Goal: Download file/media

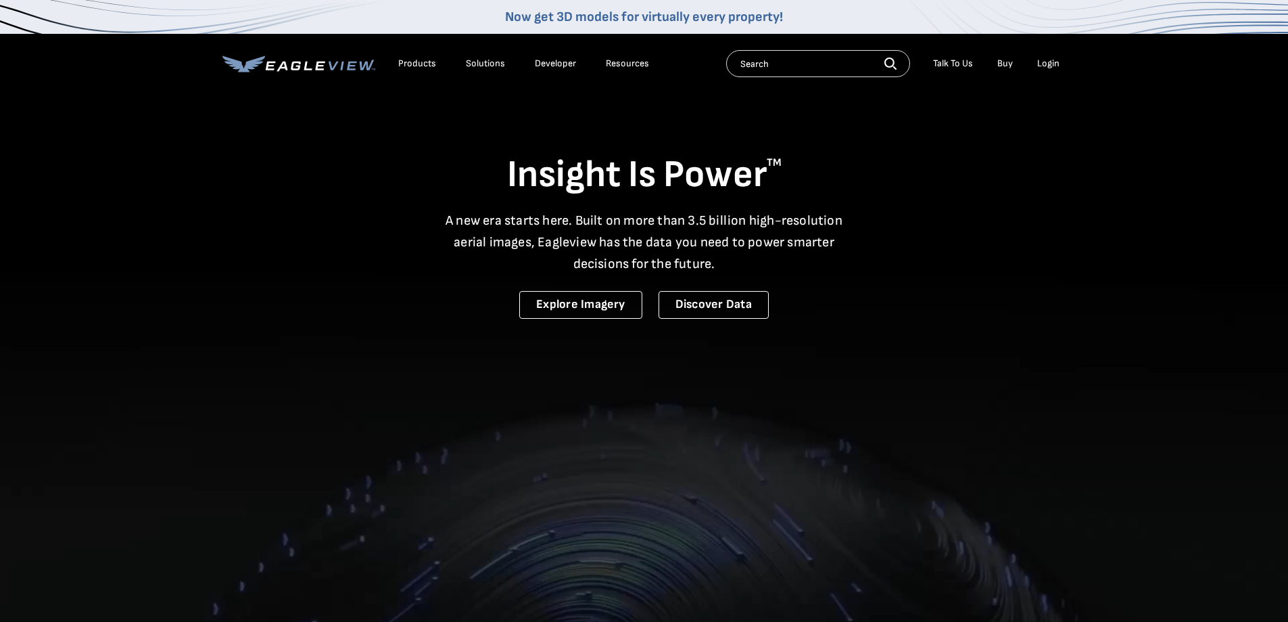
click at [1048, 68] on div "Login" at bounding box center [1048, 63] width 22 height 12
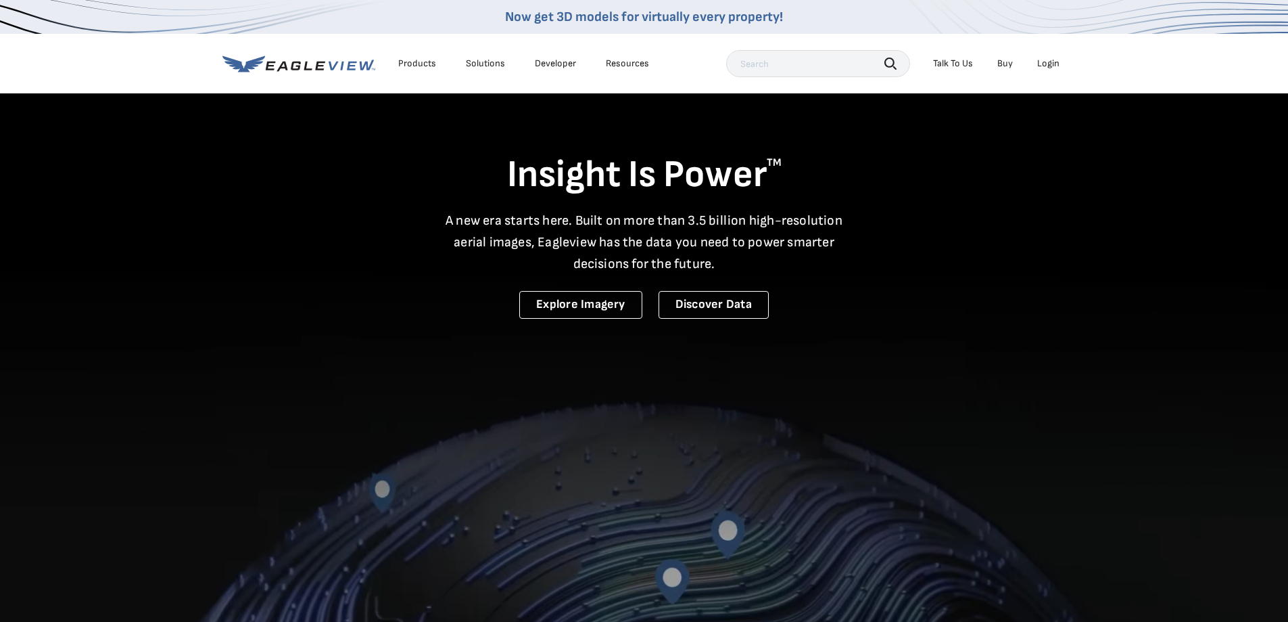
click at [1041, 63] on div "Login" at bounding box center [1048, 63] width 22 height 12
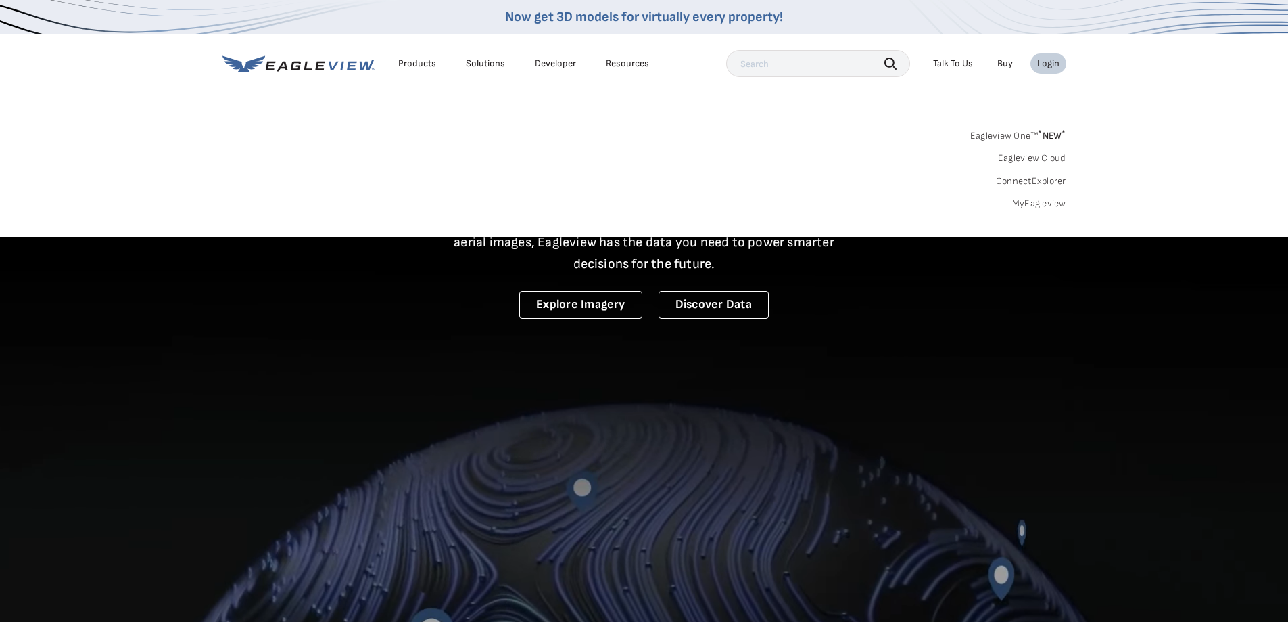
click at [1043, 68] on div "Login" at bounding box center [1048, 63] width 22 height 12
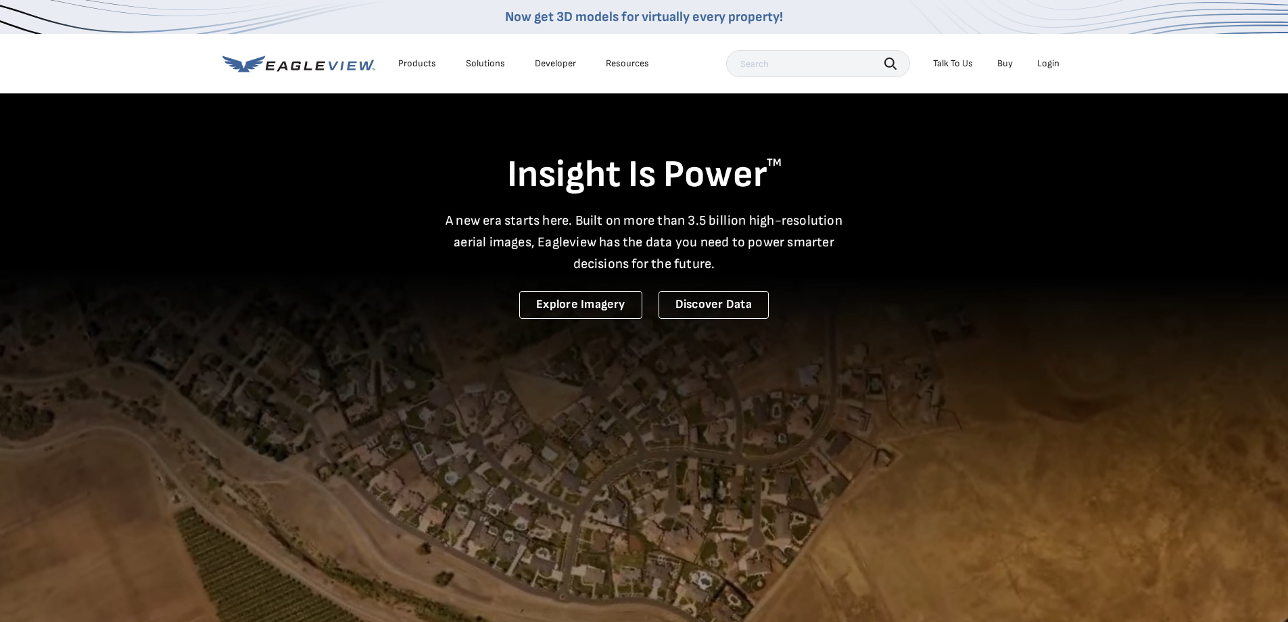
click at [1044, 68] on div "Login" at bounding box center [1048, 63] width 22 height 12
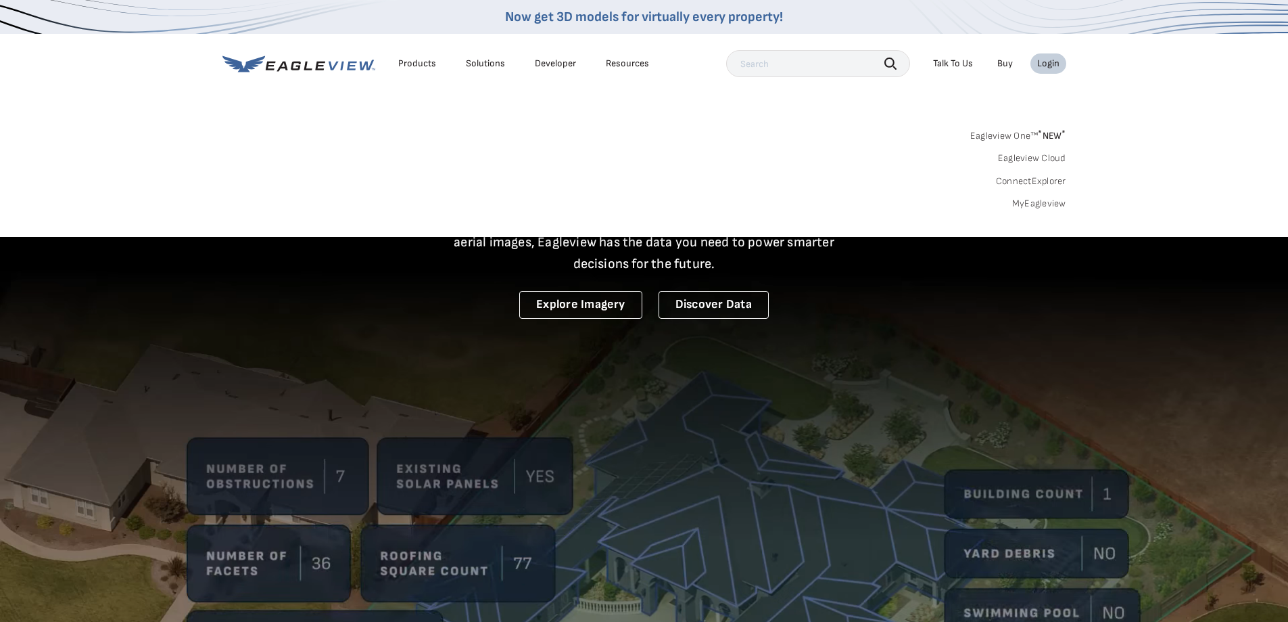
click at [1051, 205] on link "MyEagleview" at bounding box center [1039, 203] width 54 height 12
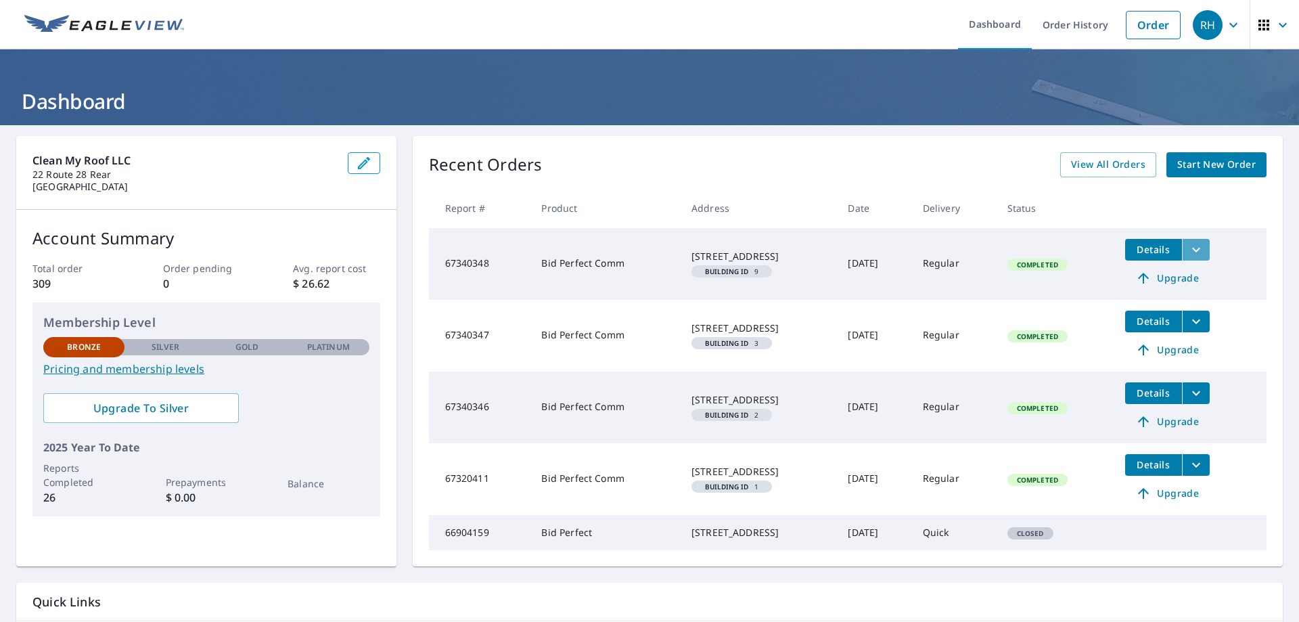
click at [1199, 246] on icon "filesDropdownBtn-67340348" at bounding box center [1196, 249] width 16 height 16
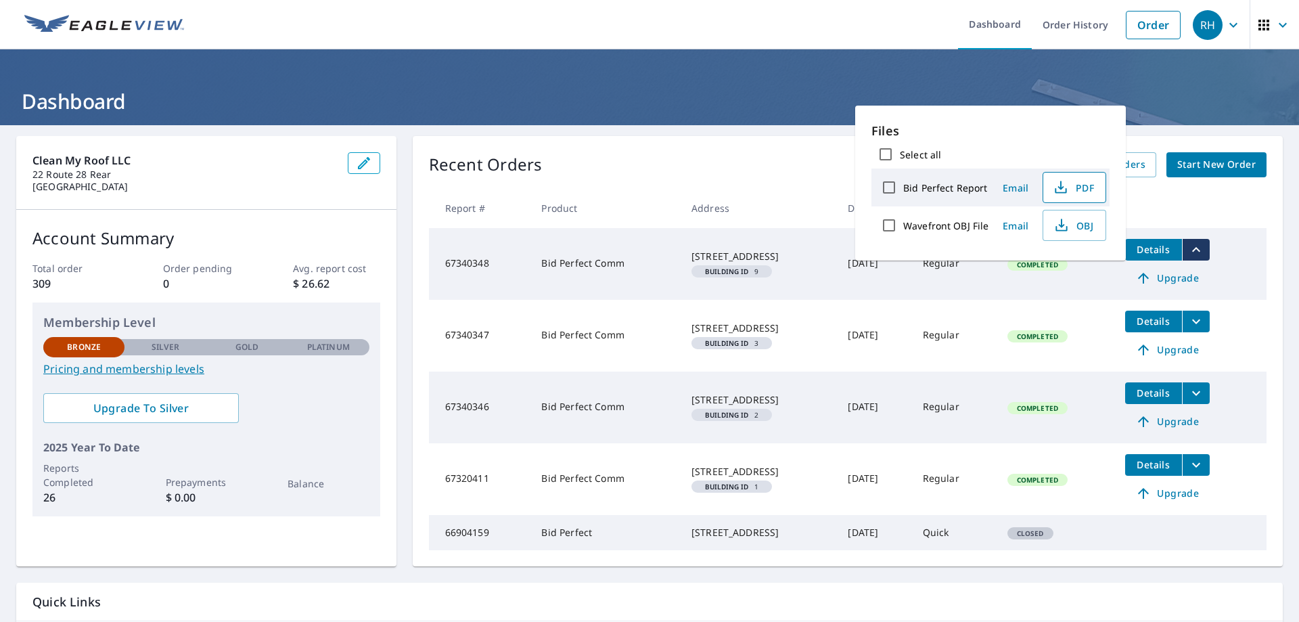
click at [1065, 191] on icon "button" at bounding box center [1060, 187] width 16 height 16
click at [1202, 328] on icon "filesDropdownBtn-67340347" at bounding box center [1196, 321] width 16 height 16
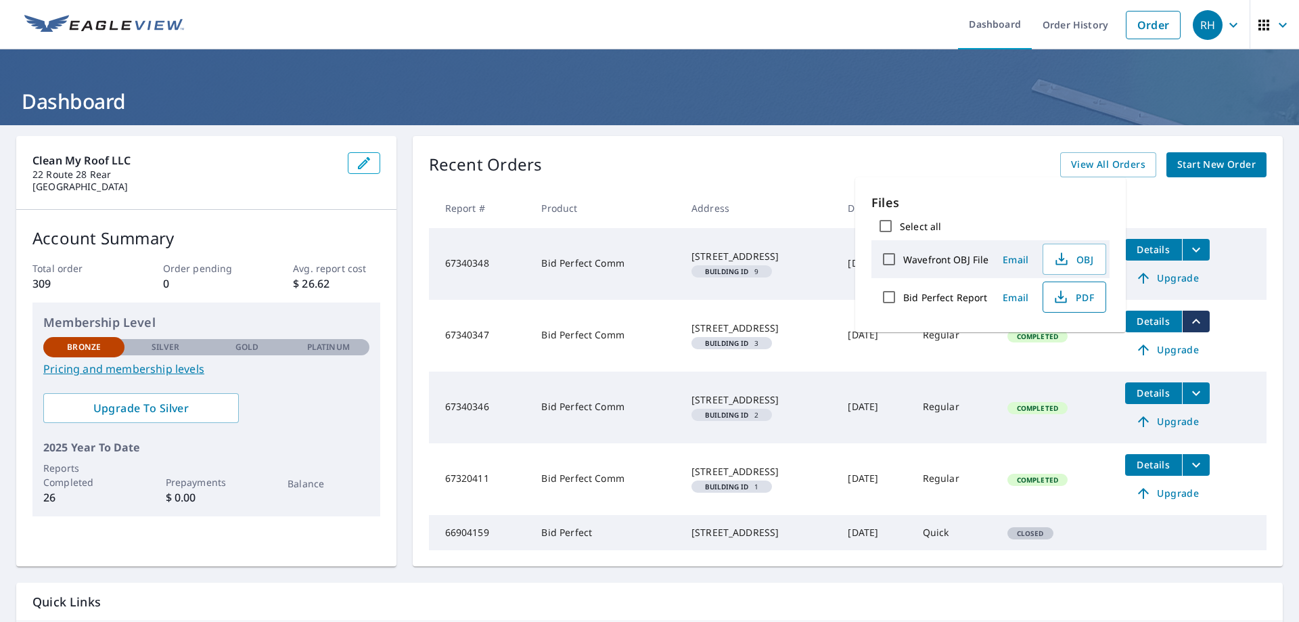
click at [1062, 304] on icon "button" at bounding box center [1060, 297] width 16 height 16
click at [1199, 392] on icon "filesDropdownBtn-67340346" at bounding box center [1196, 393] width 16 height 16
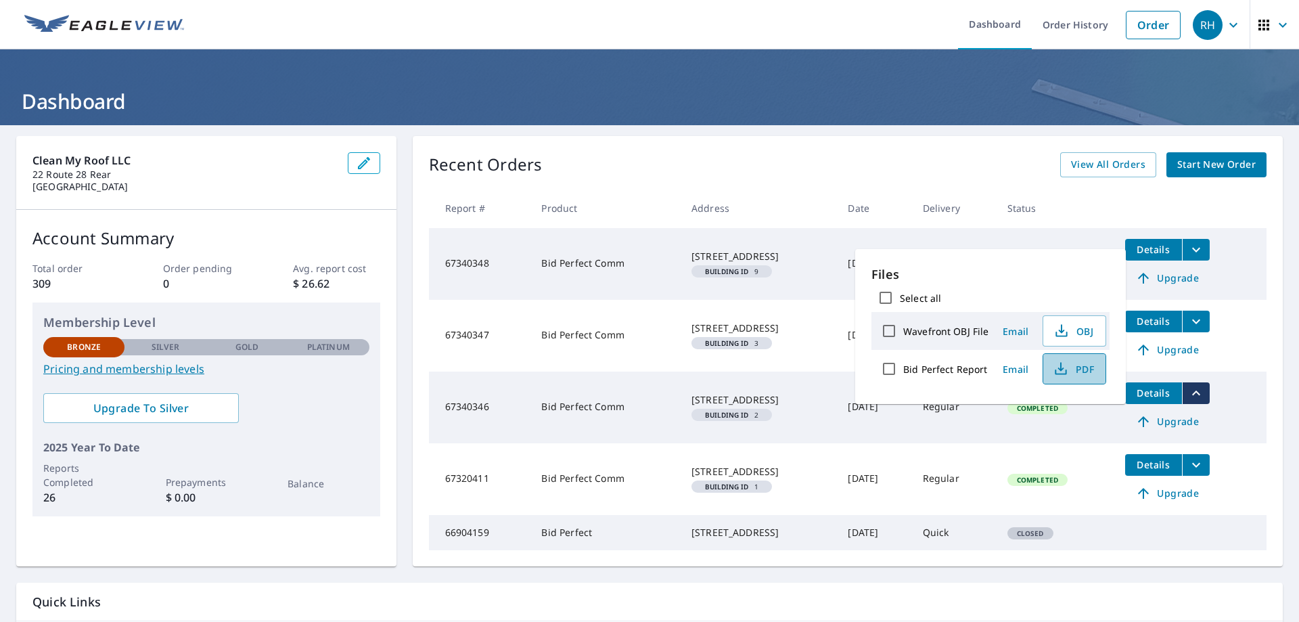
click at [1078, 372] on span "PDF" at bounding box center [1072, 368] width 43 height 16
click at [1197, 471] on icon "filesDropdownBtn-67320411" at bounding box center [1196, 465] width 16 height 16
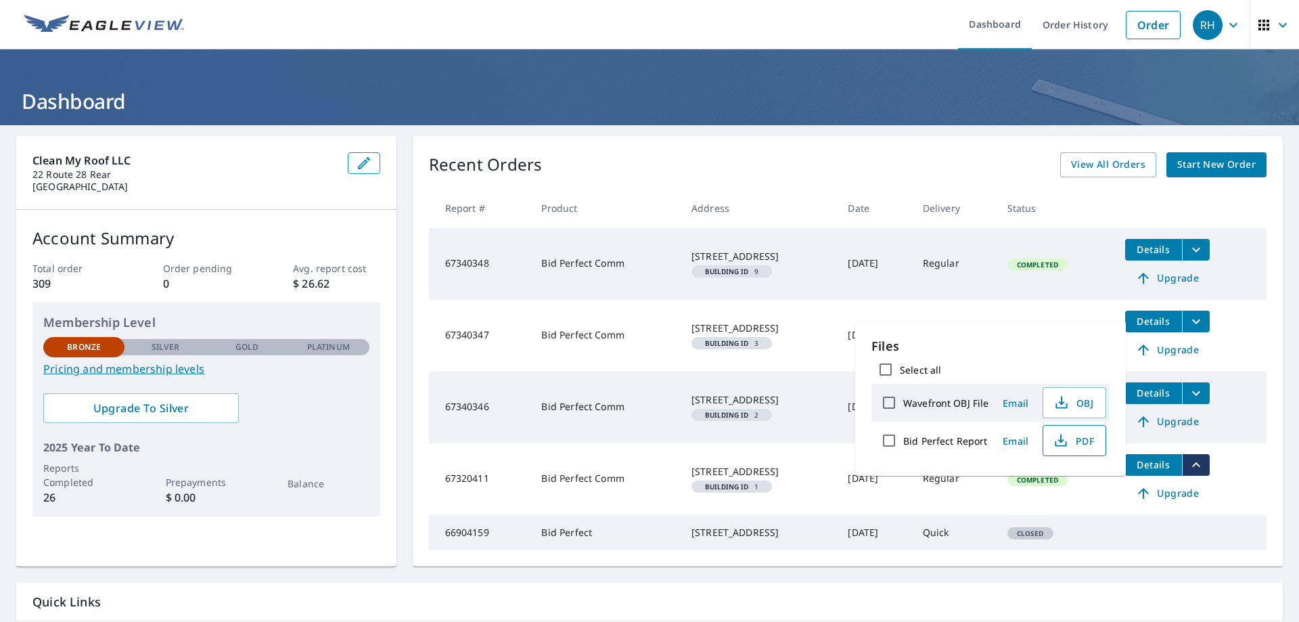
click at [1069, 442] on span "PDF" at bounding box center [1072, 440] width 43 height 16
click at [996, 24] on link "Dashboard" at bounding box center [995, 24] width 74 height 49
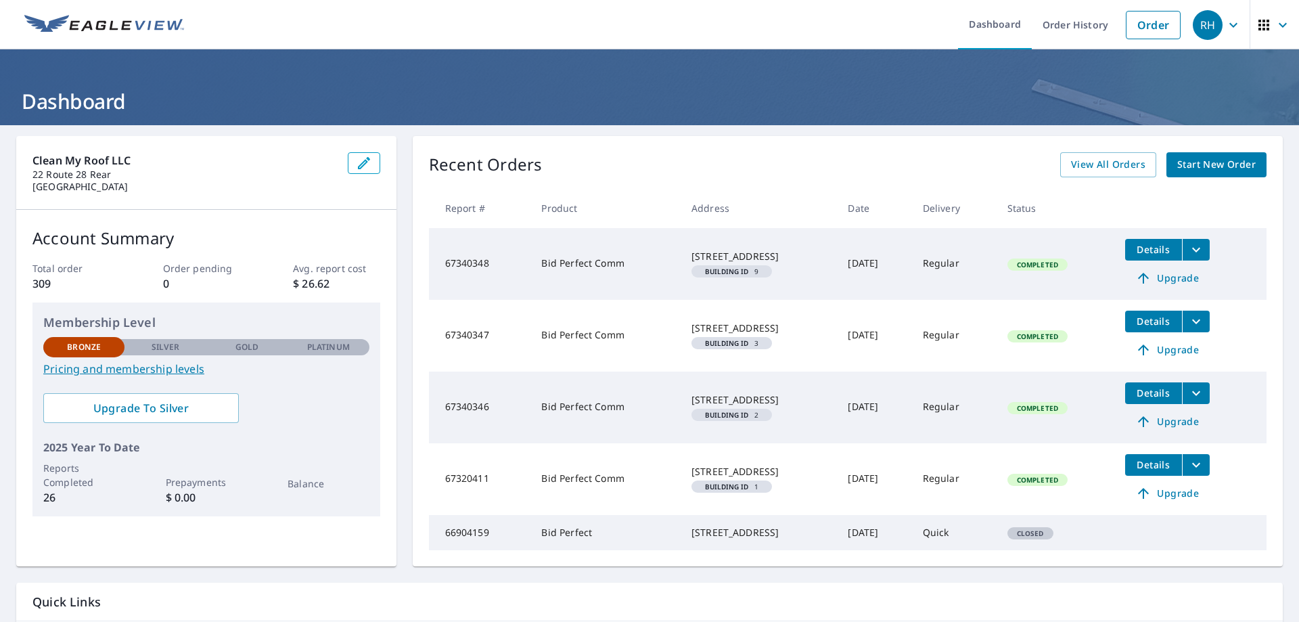
click at [1258, 26] on icon "button" at bounding box center [1263, 25] width 11 height 11
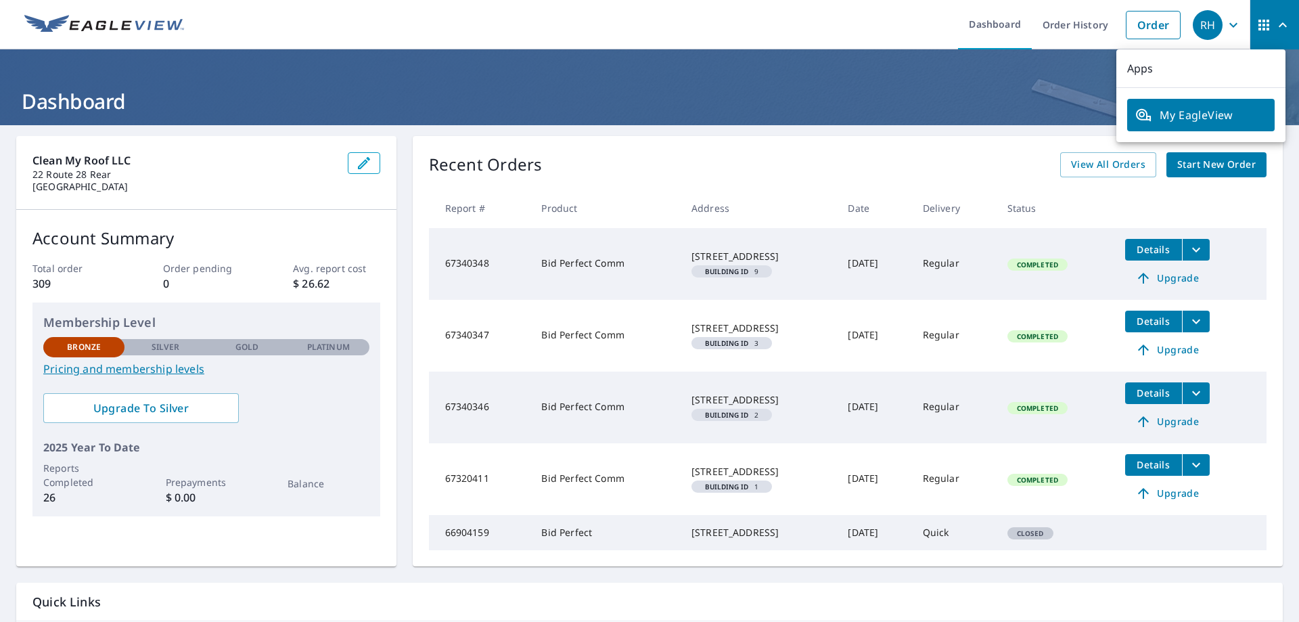
click at [1197, 31] on div "RH" at bounding box center [1207, 25] width 30 height 30
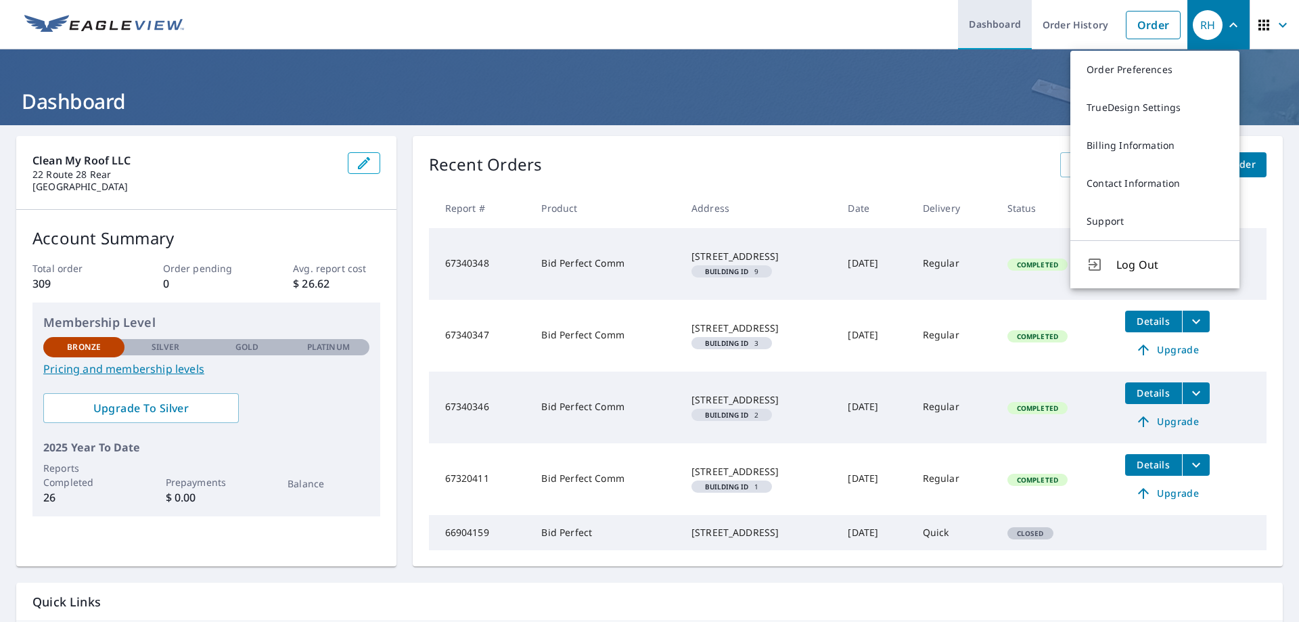
click at [983, 28] on link "Dashboard" at bounding box center [995, 24] width 74 height 49
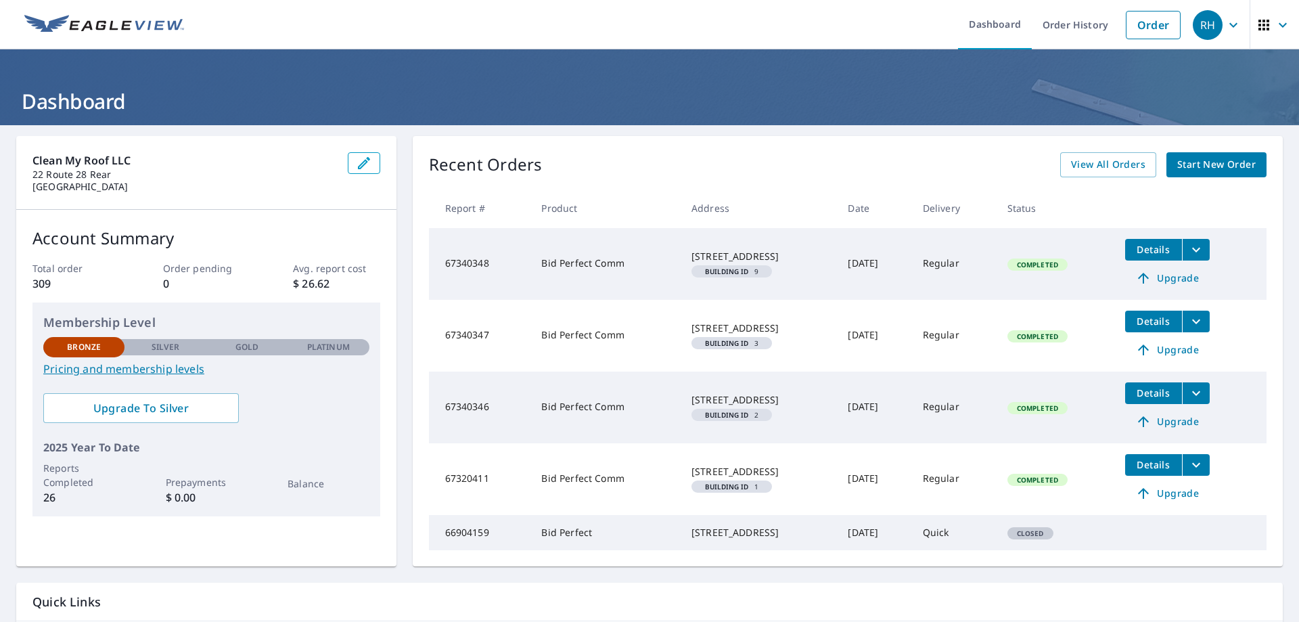
click at [872, 74] on header "Dashboard" at bounding box center [649, 87] width 1299 height 76
